Goal: Task Accomplishment & Management: Manage account settings

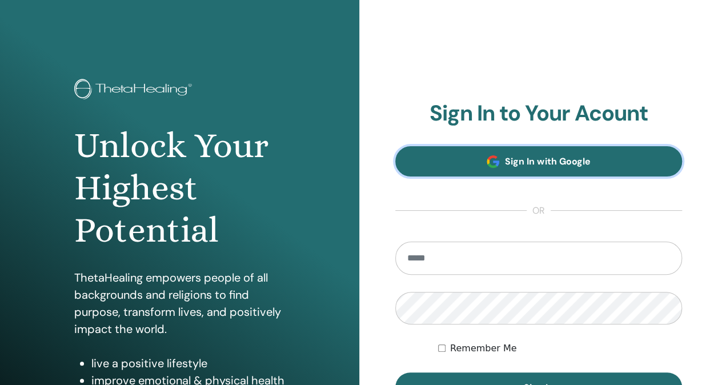
click at [546, 165] on span "Sign In with Google" at bounding box center [547, 161] width 85 height 12
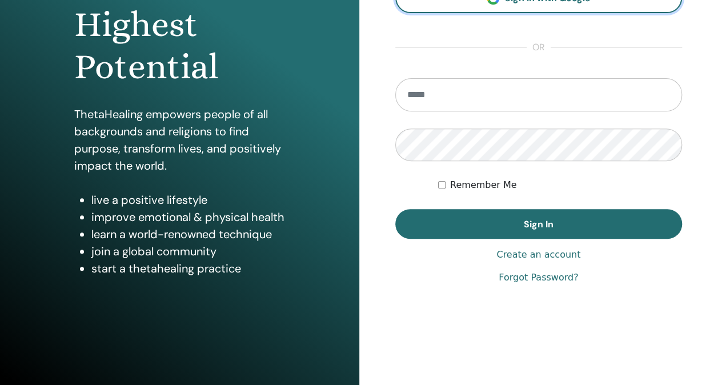
scroll to position [49, 0]
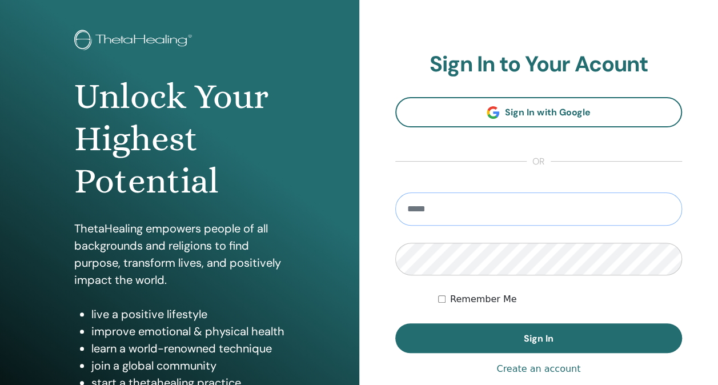
click at [569, 207] on input "email" at bounding box center [538, 209] width 287 height 33
type input "**********"
click at [395, 323] on button "Sign In" at bounding box center [538, 338] width 287 height 30
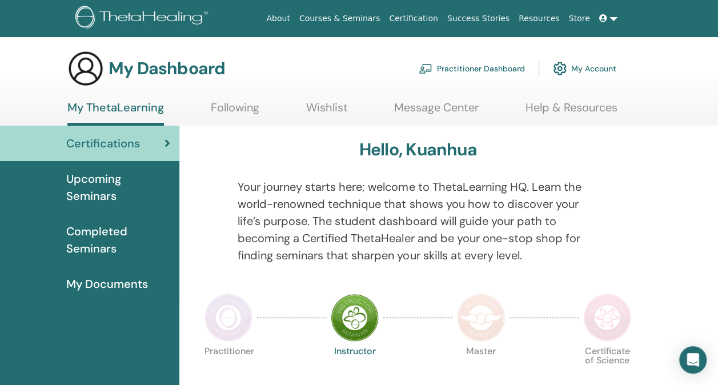
click at [200, 180] on div at bounding box center [210, 227] width 38 height 99
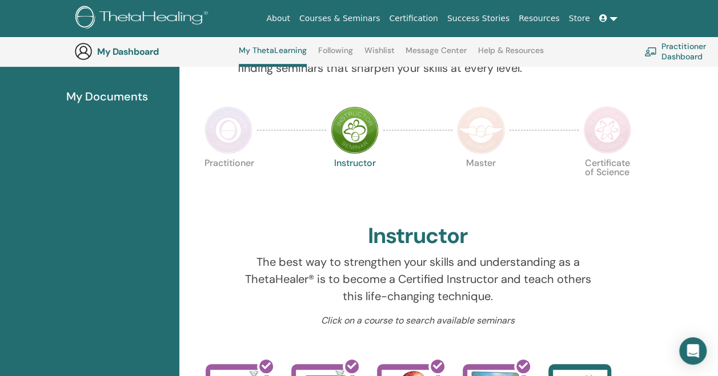
scroll to position [144, 0]
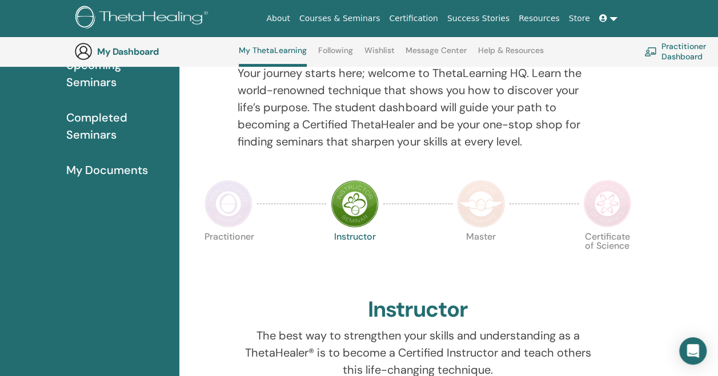
click at [140, 19] on img at bounding box center [143, 19] width 137 height 26
